Goal: Transaction & Acquisition: Obtain resource

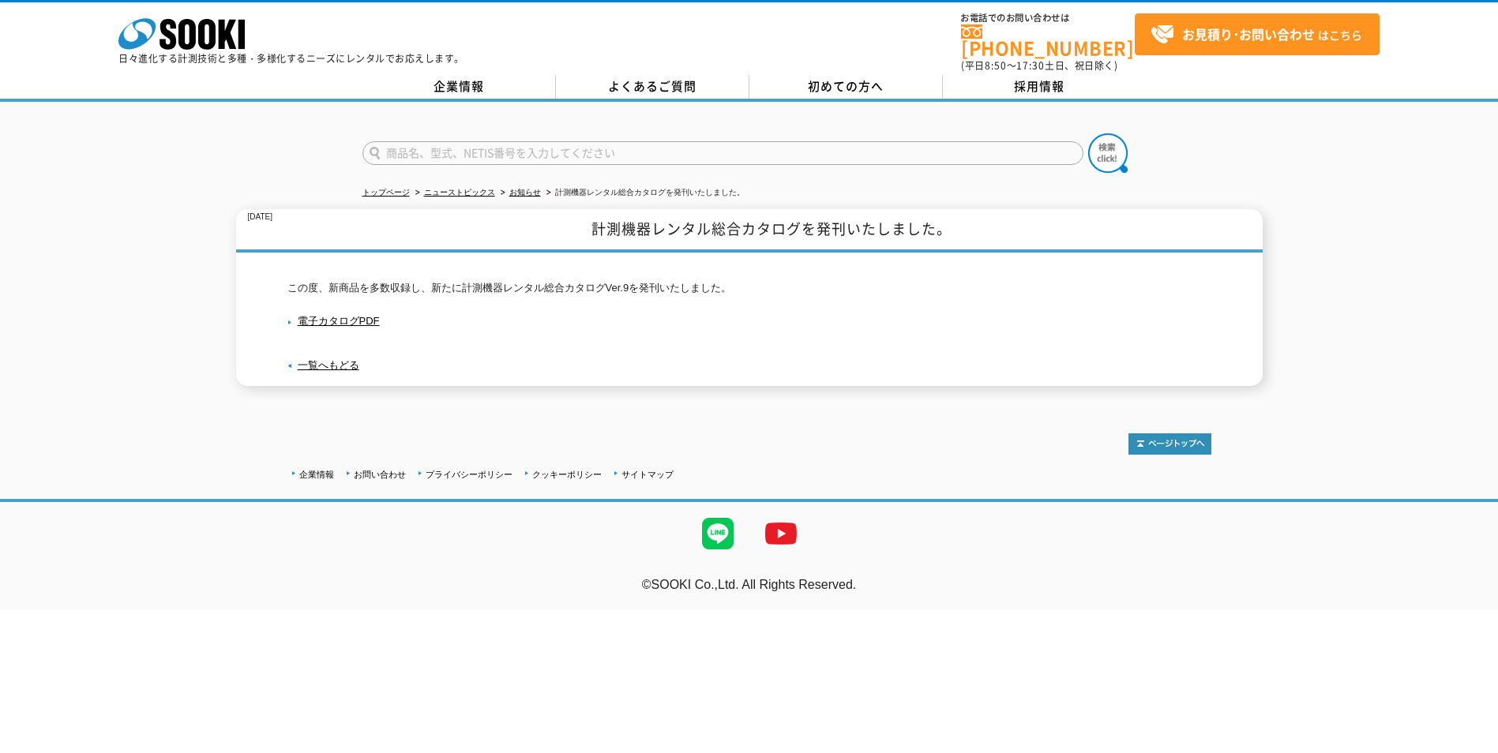
click at [459, 145] on input "text" at bounding box center [722, 153] width 721 height 24
type input "商品名、型式、NETIS番号を入力してください"
click at [534, 151] on input "text" at bounding box center [722, 153] width 721 height 24
paste input "PIP120HK"
type input "PIP120HK"
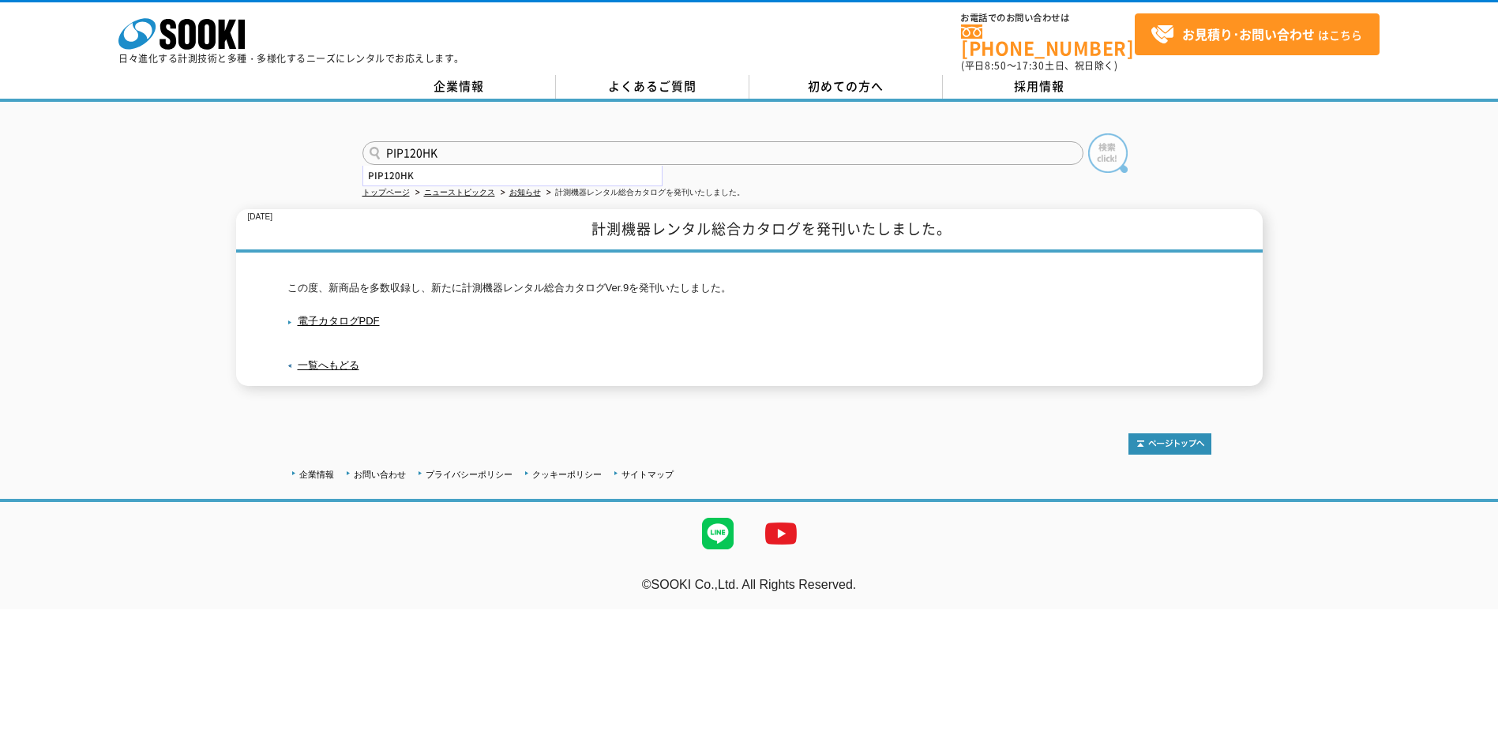
click at [1109, 152] on img at bounding box center [1107, 152] width 39 height 39
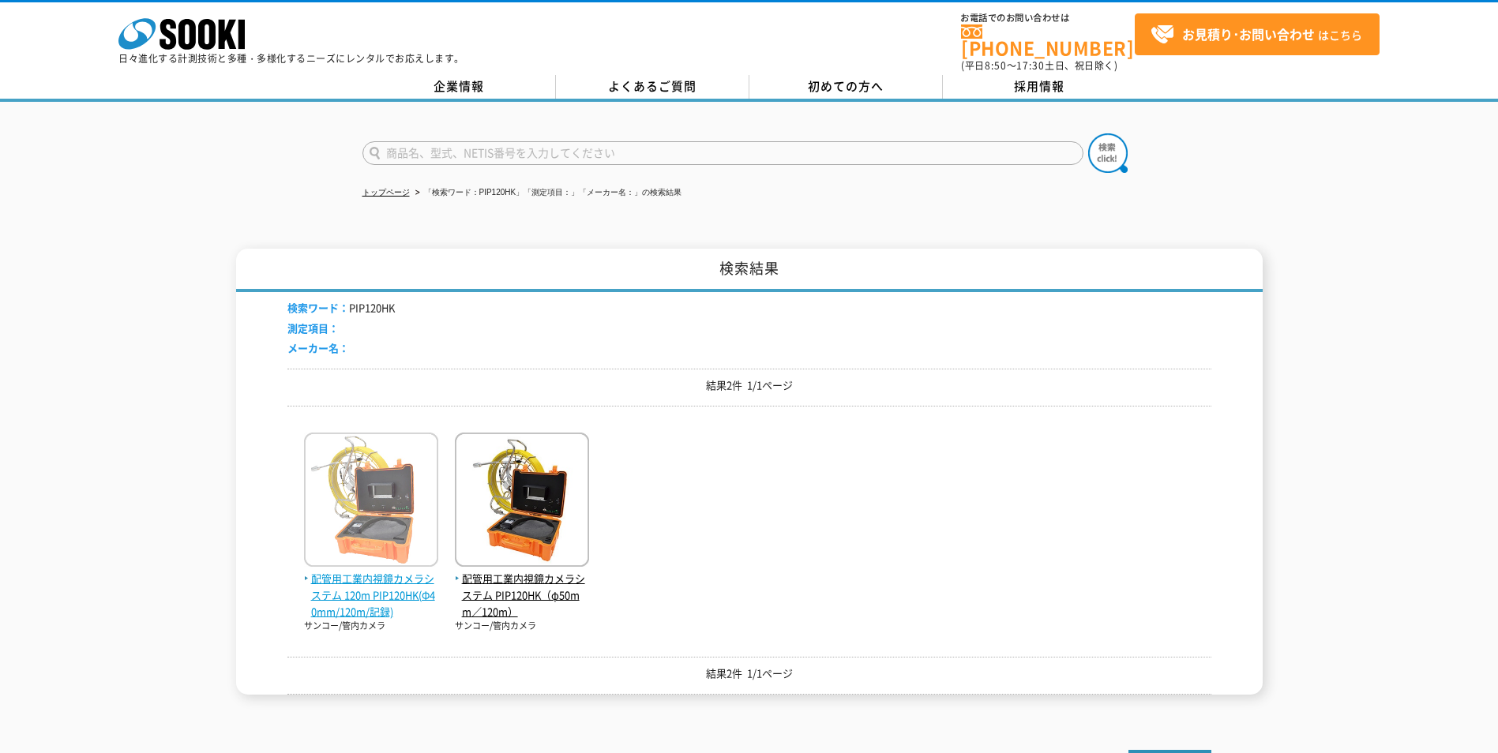
click at [374, 584] on span "配管用工業内視鏡カメラシステム 120m PIP120HK(Φ40mm/120m/記録)" at bounding box center [371, 595] width 134 height 49
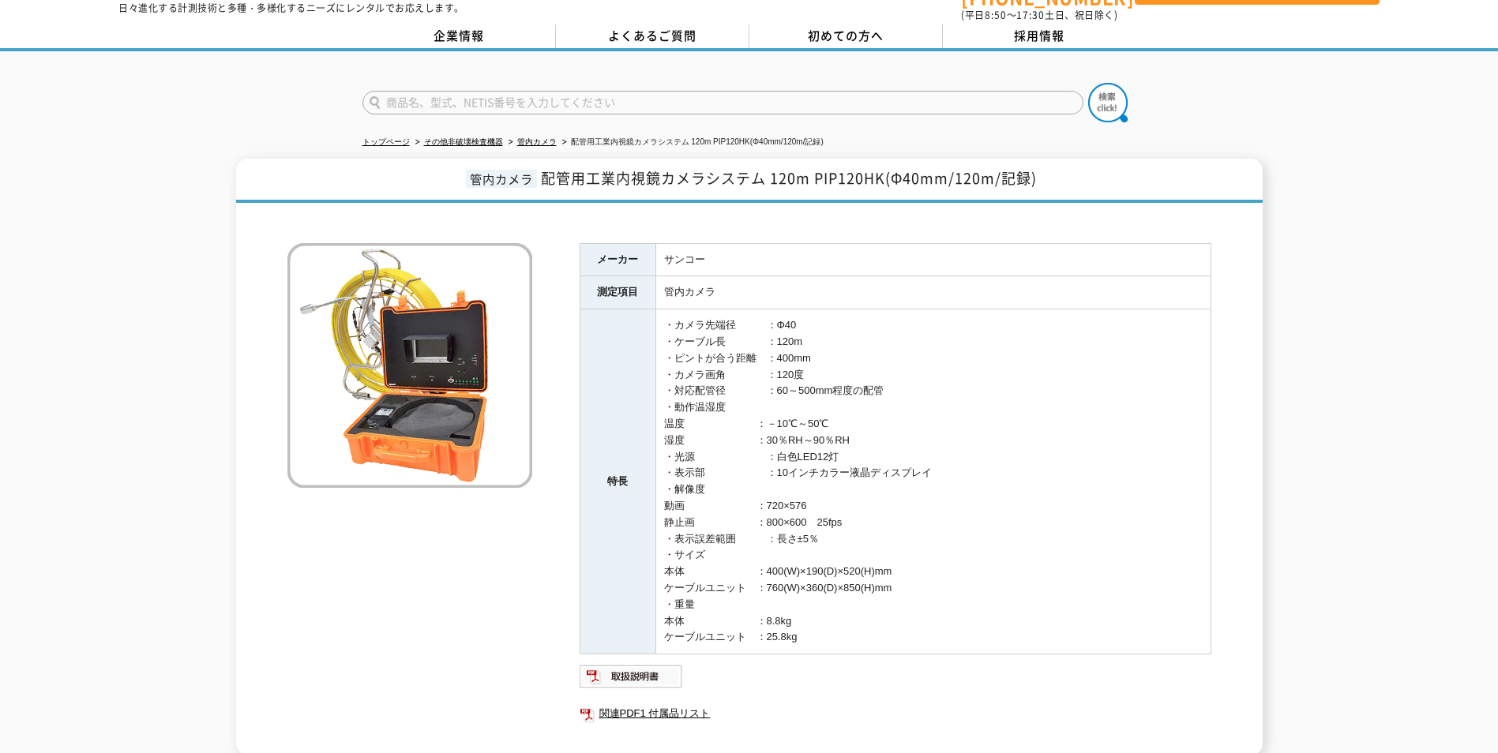
scroll to position [79, 0]
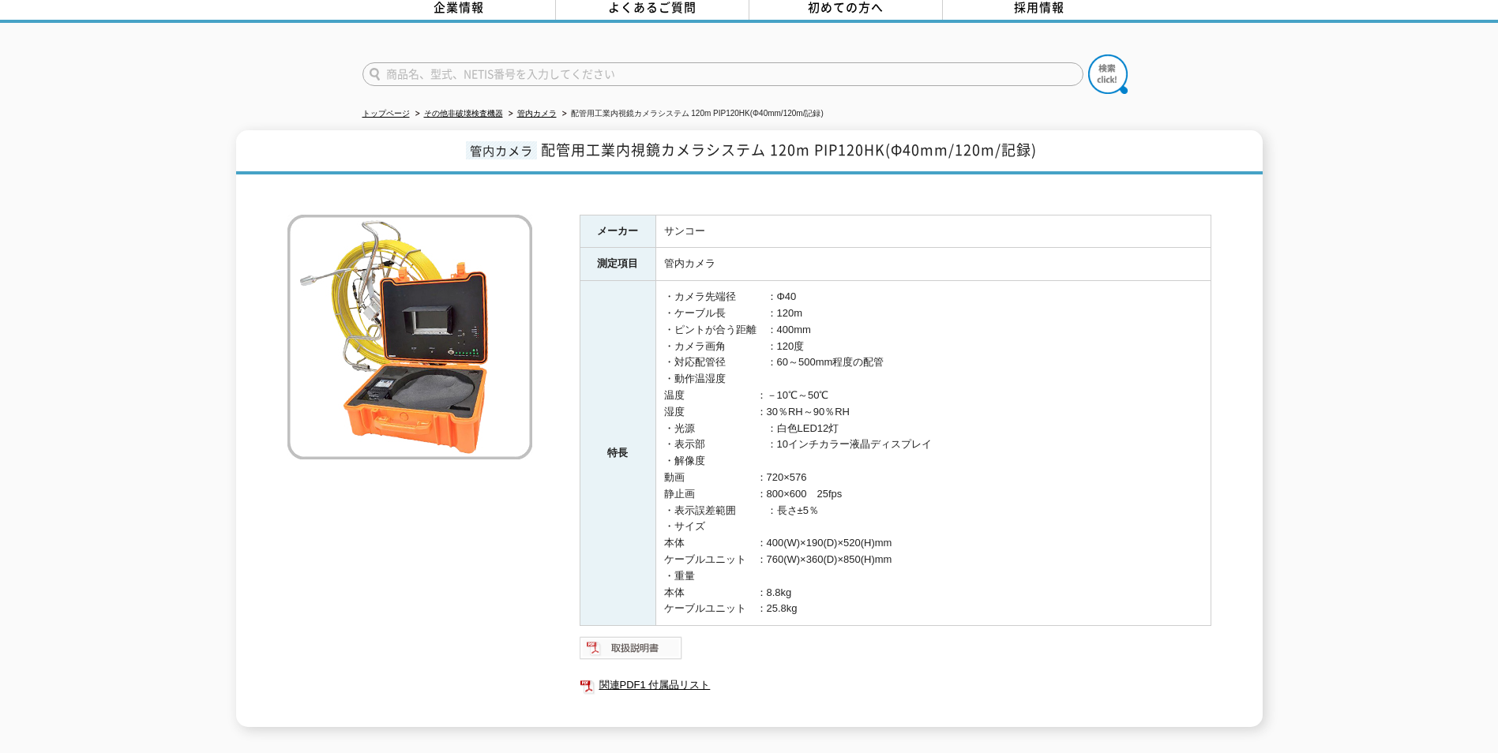
click at [636, 637] on img at bounding box center [631, 648] width 103 height 25
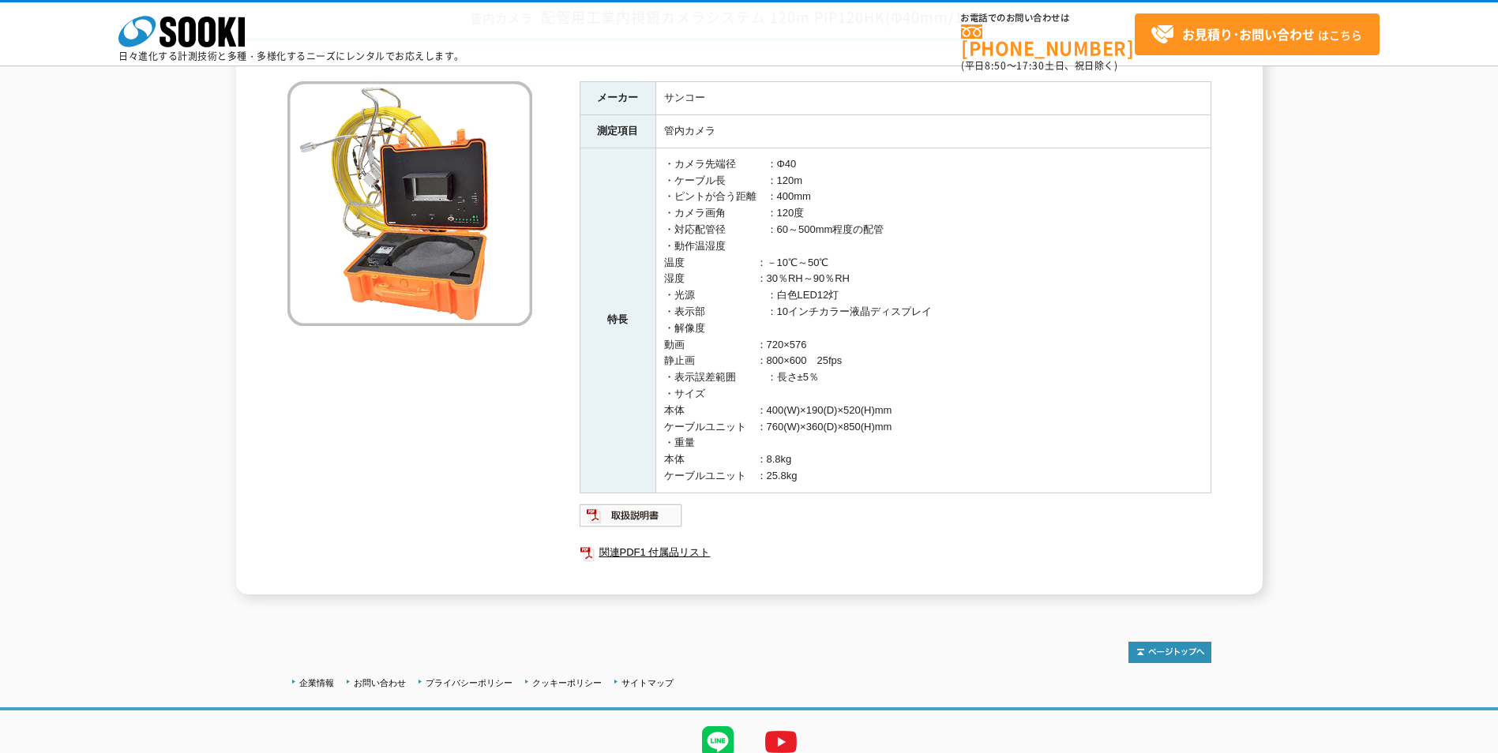
scroll to position [205, 0]
